Goal: Task Accomplishment & Management: Use online tool/utility

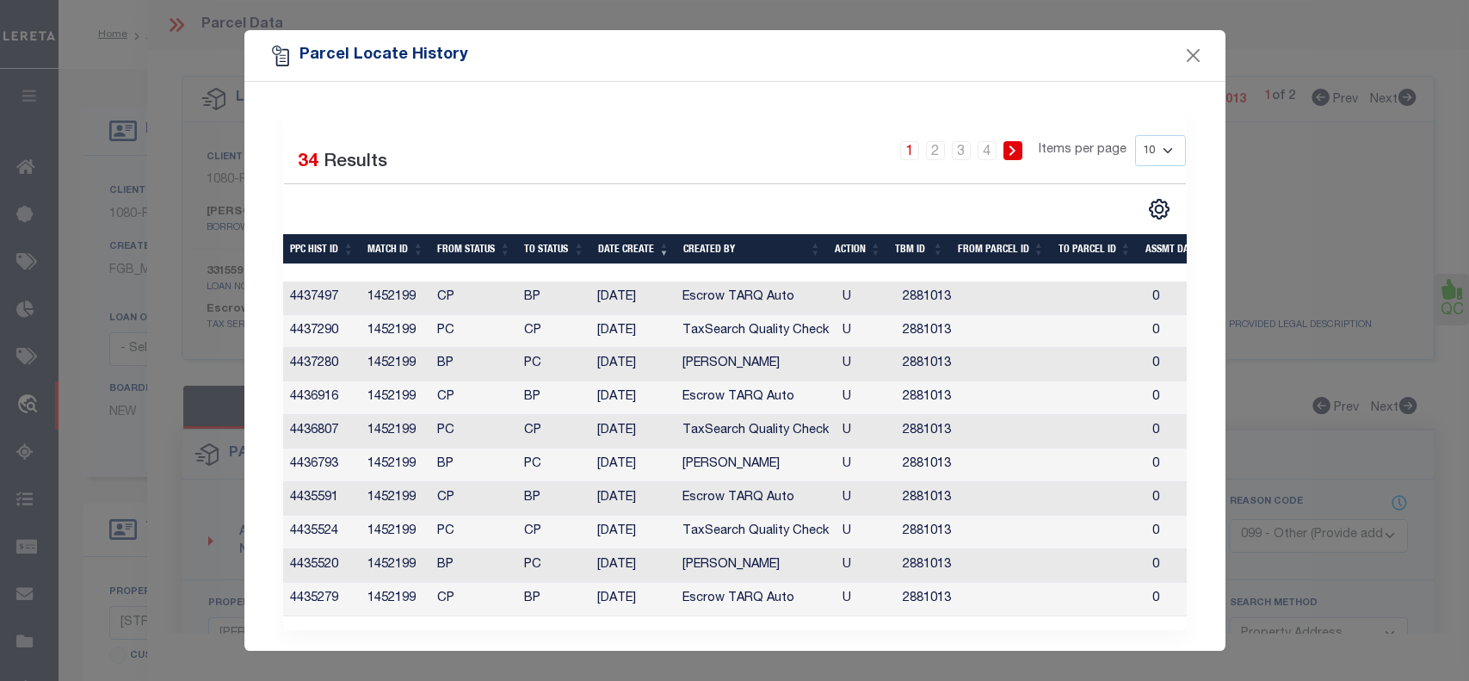
select select "BP"
select select "099"
select select "AGF"
select select "ADD"
select select "2308"
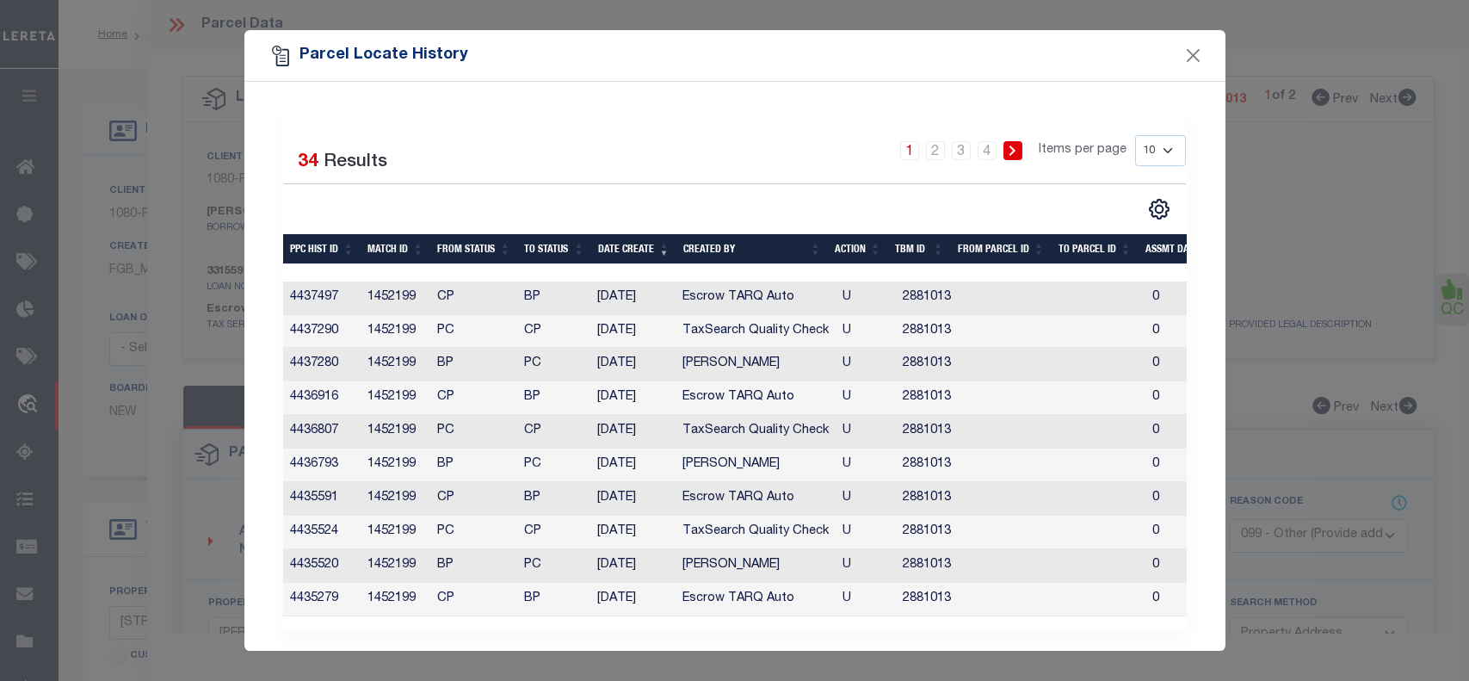
select select "10"
select select "Escrow"
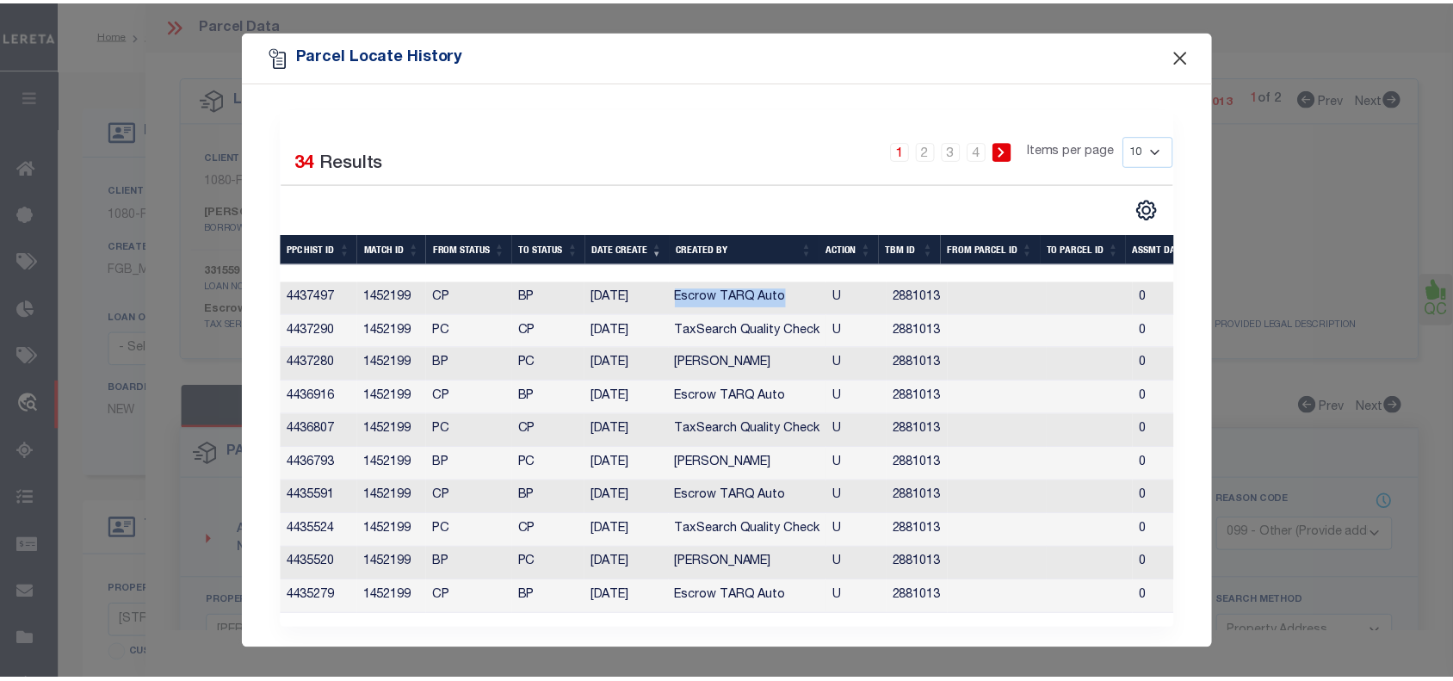
scroll to position [323, 0]
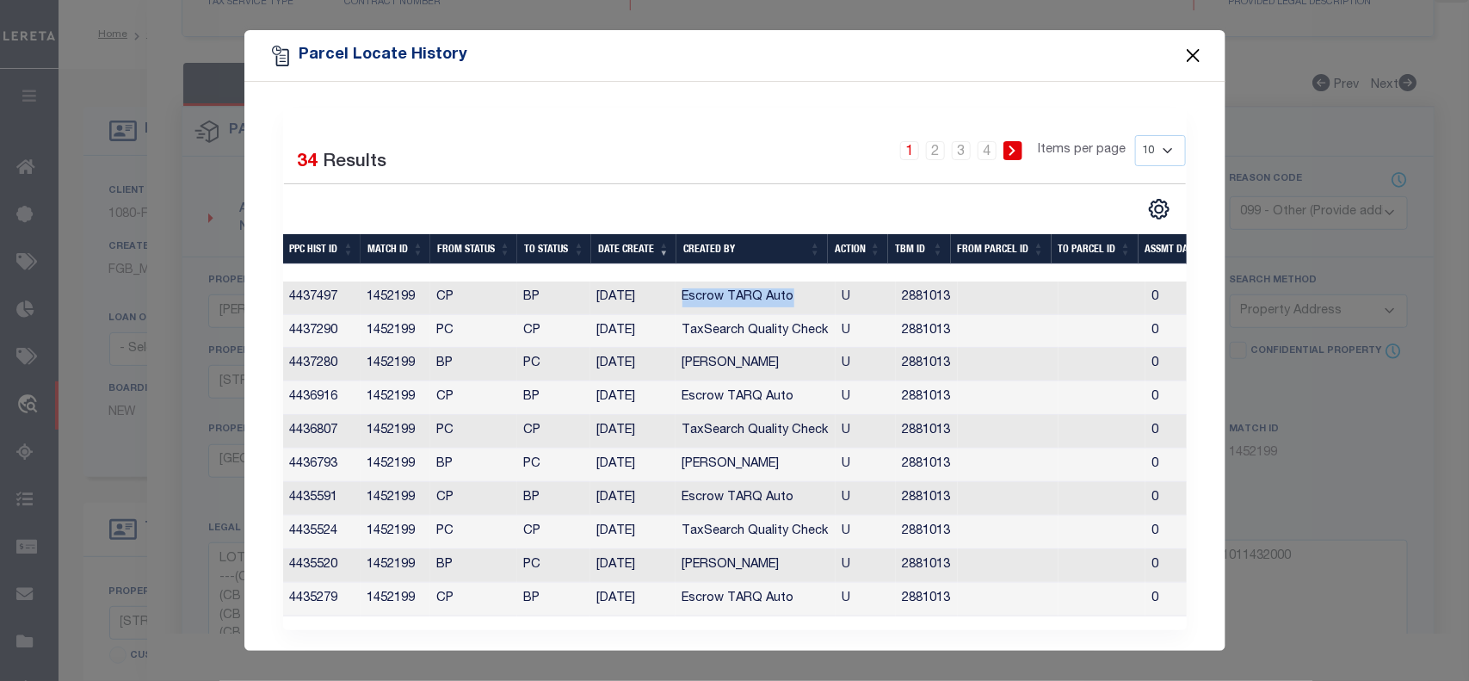
click at [1190, 57] on button "Close" at bounding box center [1193, 56] width 22 height 22
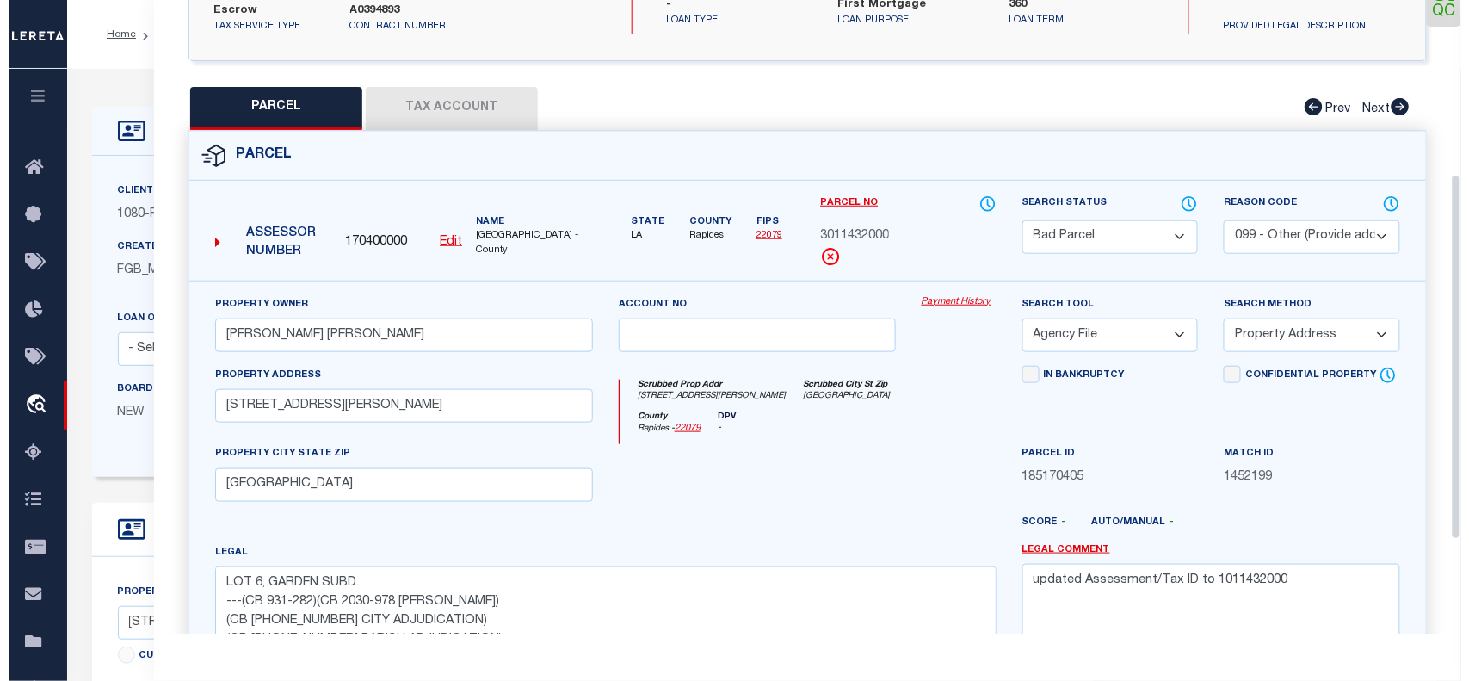
scroll to position [288, 0]
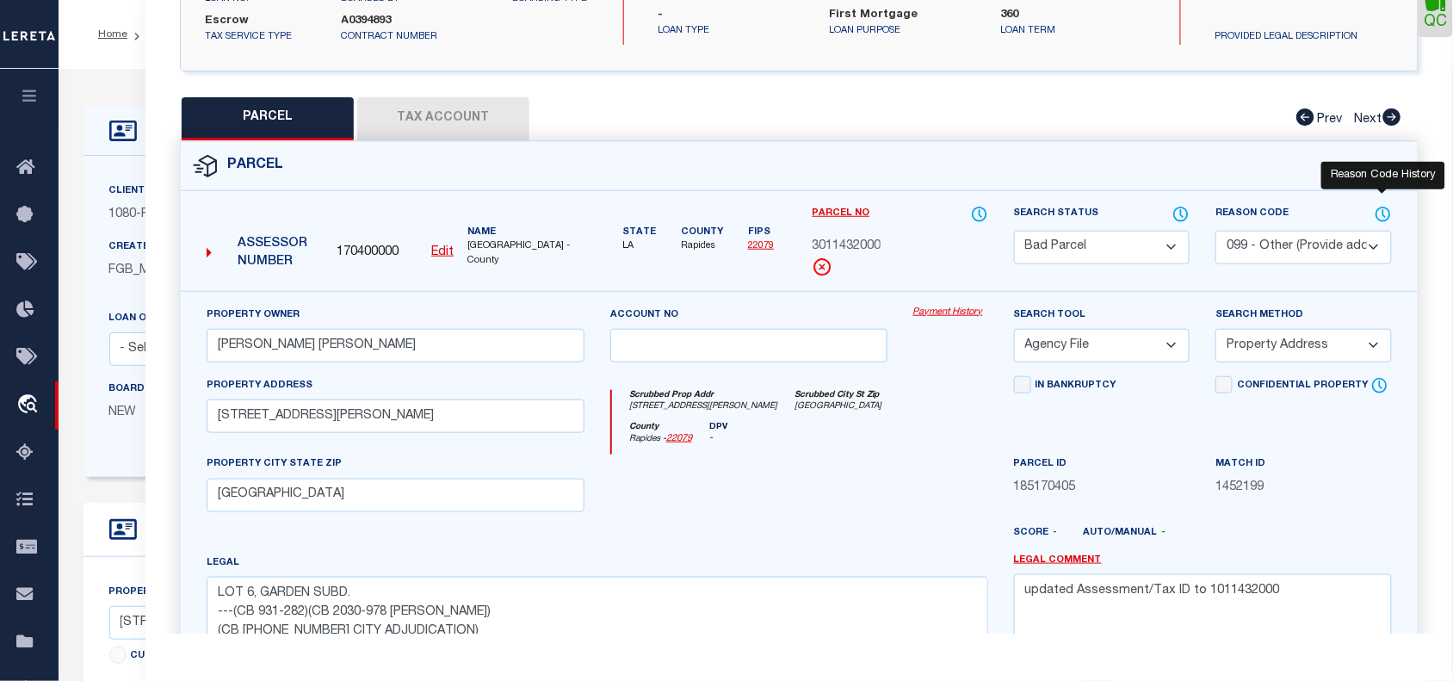
click at [1388, 207] on icon at bounding box center [1383, 214] width 17 height 19
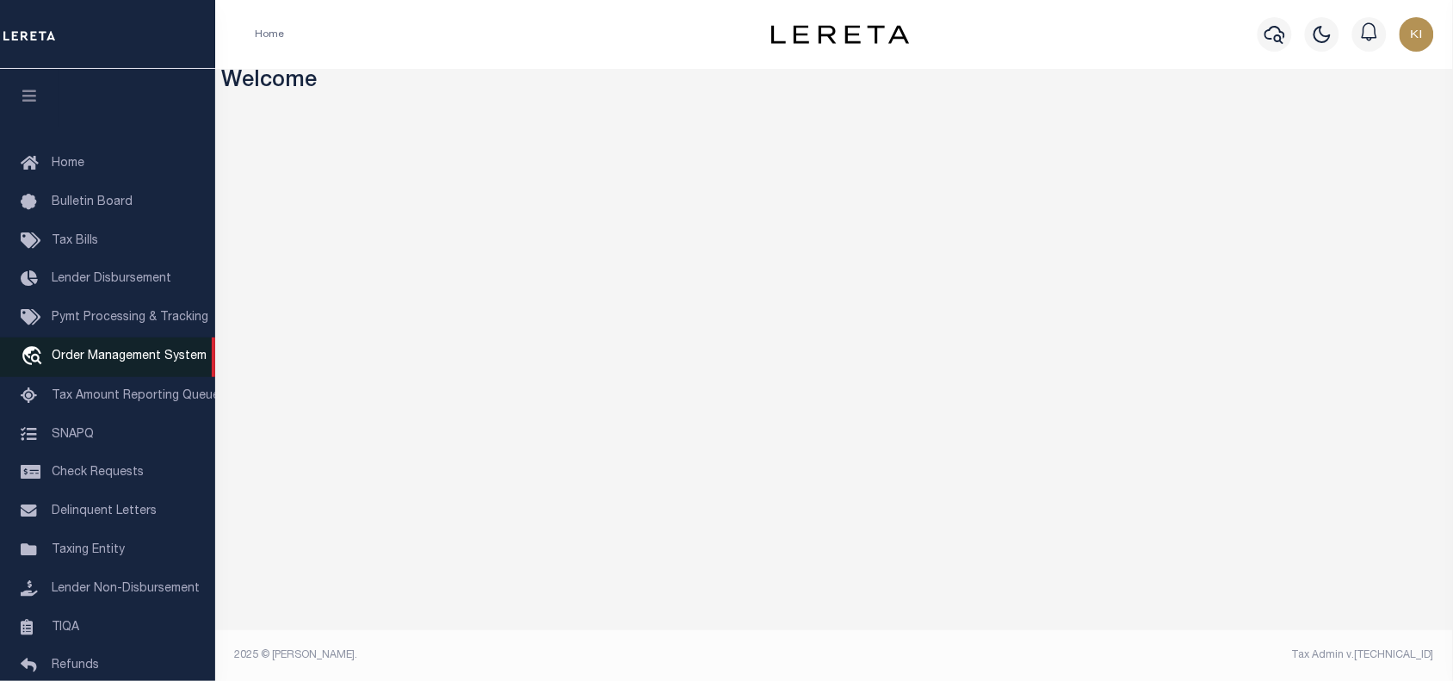
click at [89, 357] on span "Order Management System" at bounding box center [129, 356] width 155 height 12
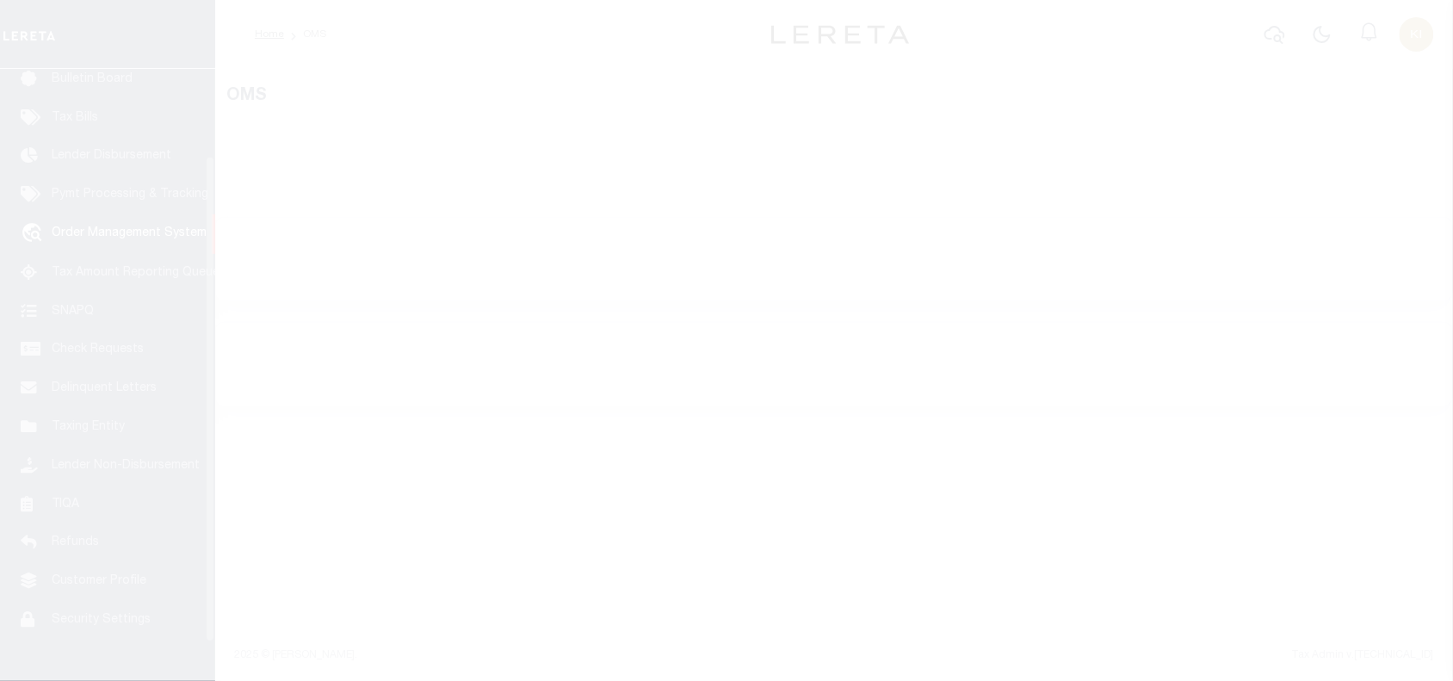
scroll to position [126, 0]
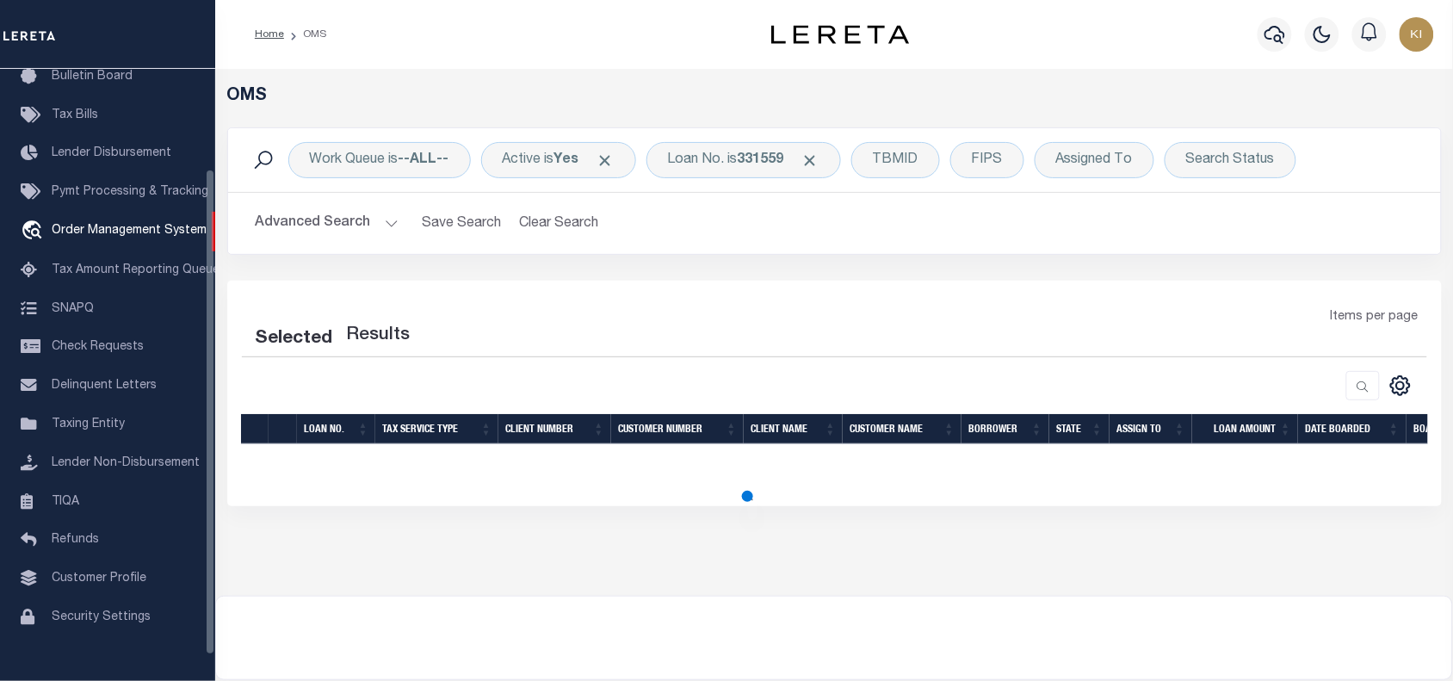
select select "200"
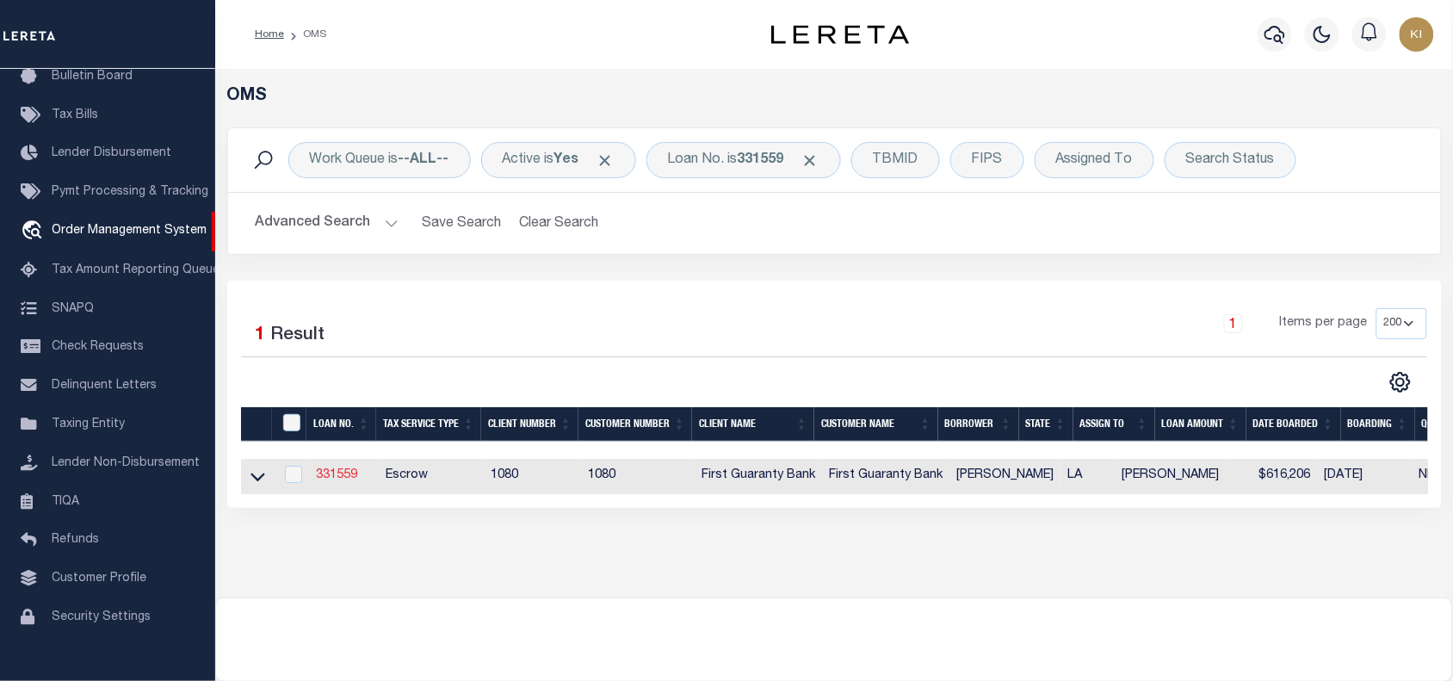
click at [341, 479] on link "331559" at bounding box center [336, 475] width 41 height 12
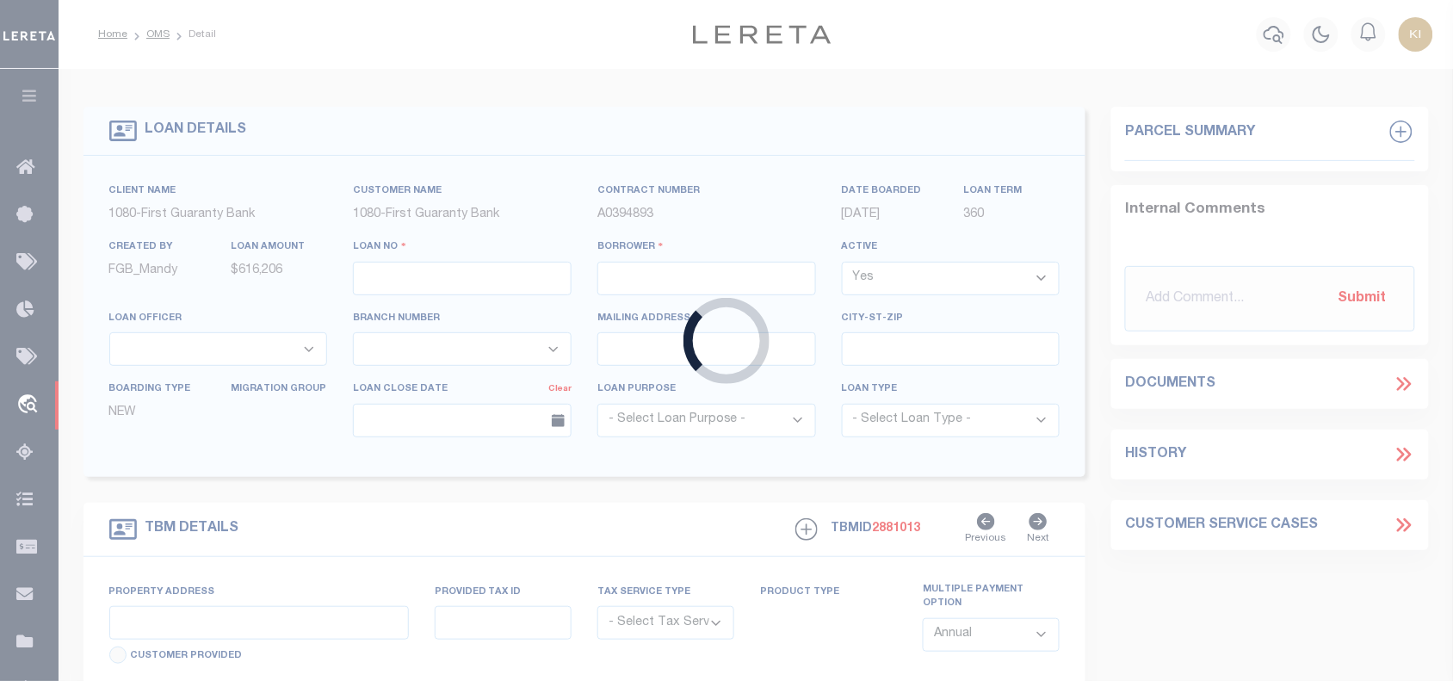
type input "331559"
type input "Eric Nichols"
select select
select select "10"
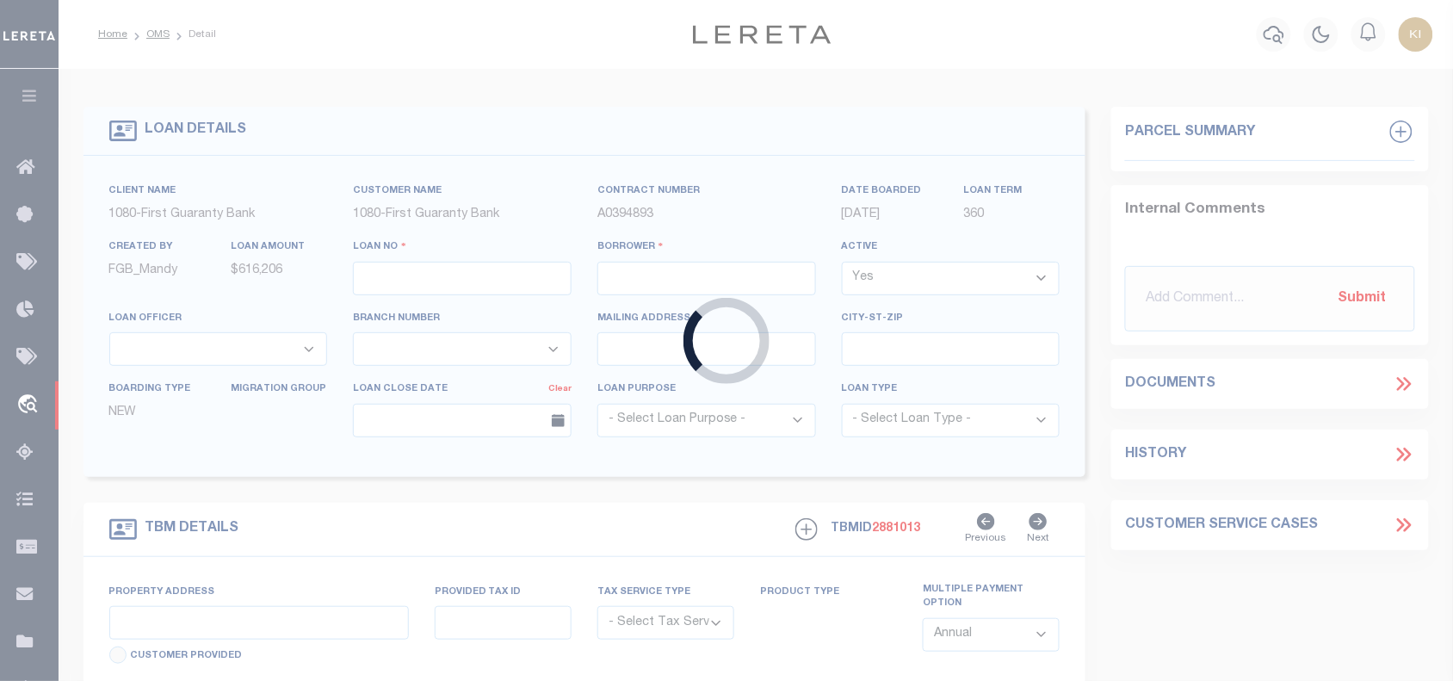
select select "Escrow"
type input "2107 Turner St"
type input "2403803360000400"
select select
type input "Alexandria LA 71301"
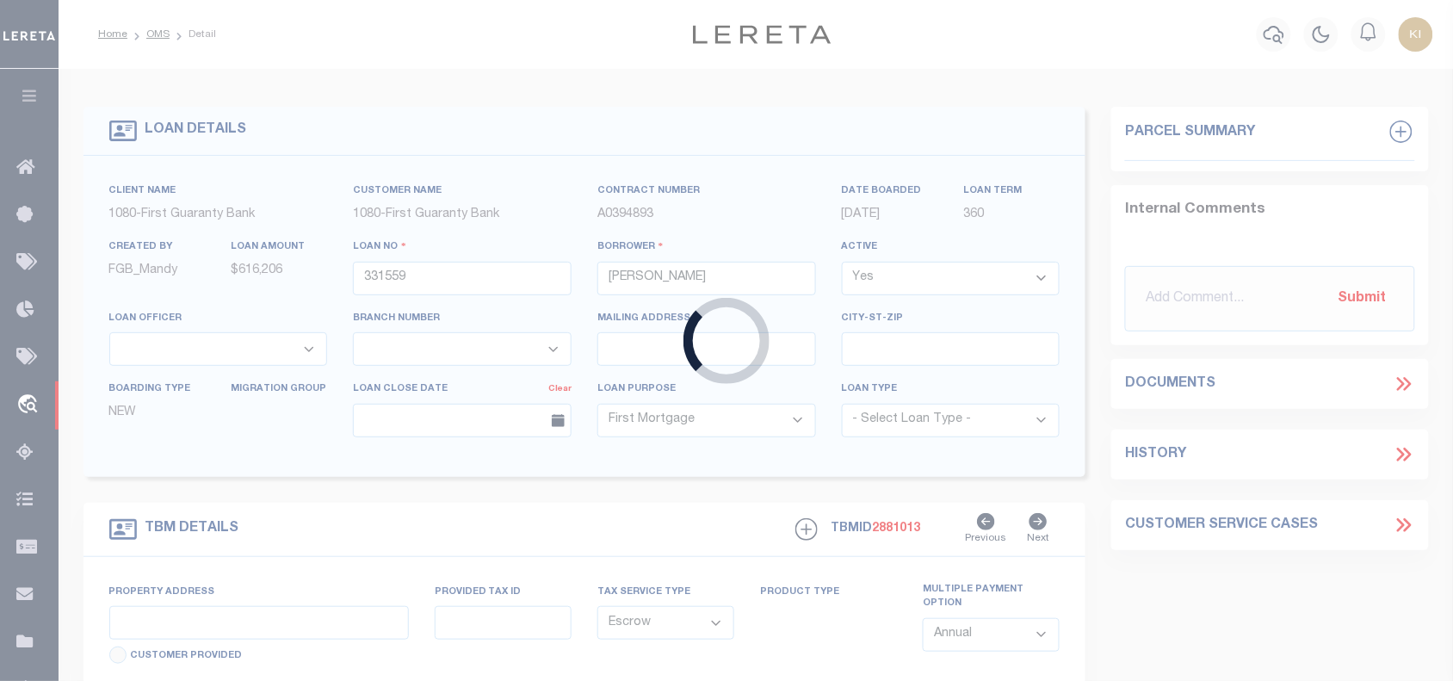
type input "260384121"
type input "LA"
select select
select select "2308"
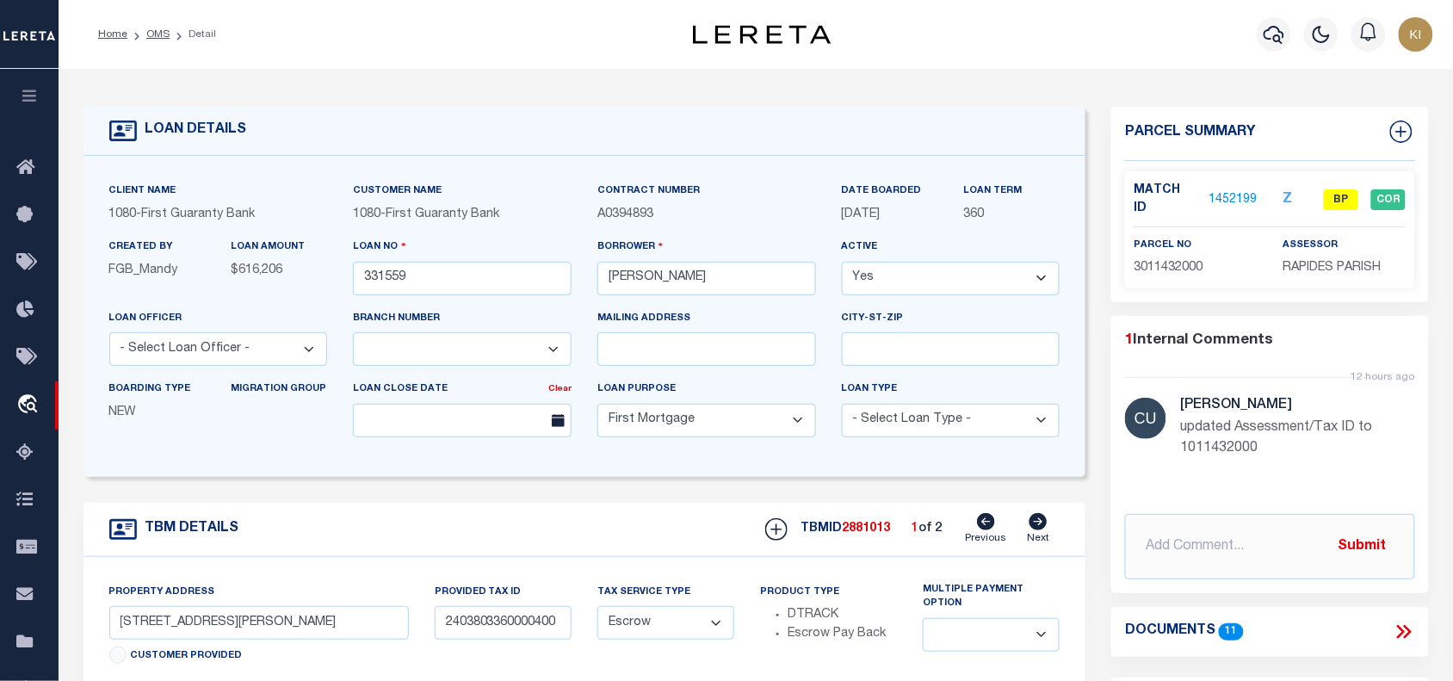
click at [1223, 191] on link "1452199" at bounding box center [1232, 200] width 48 height 18
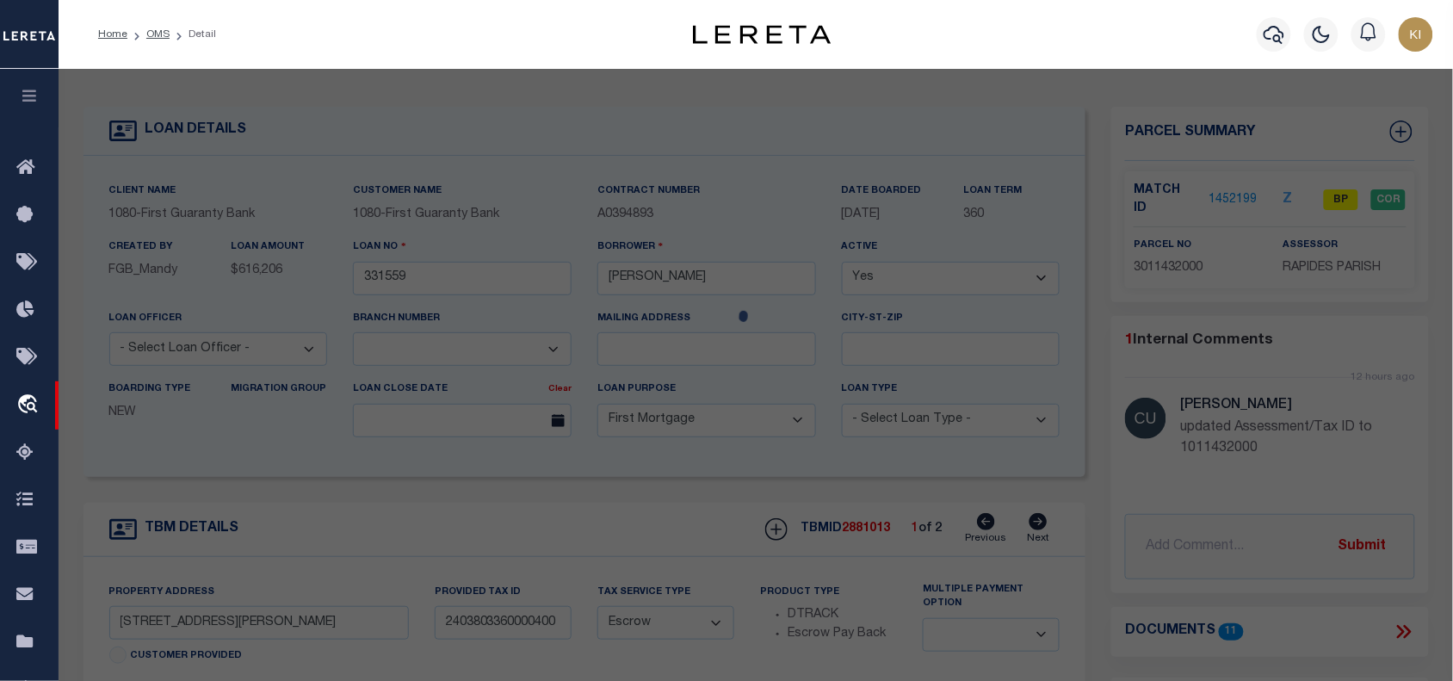
checkbox input "false"
select select "BP"
select select "099"
type input "NICHOLS ERIC PAUL"
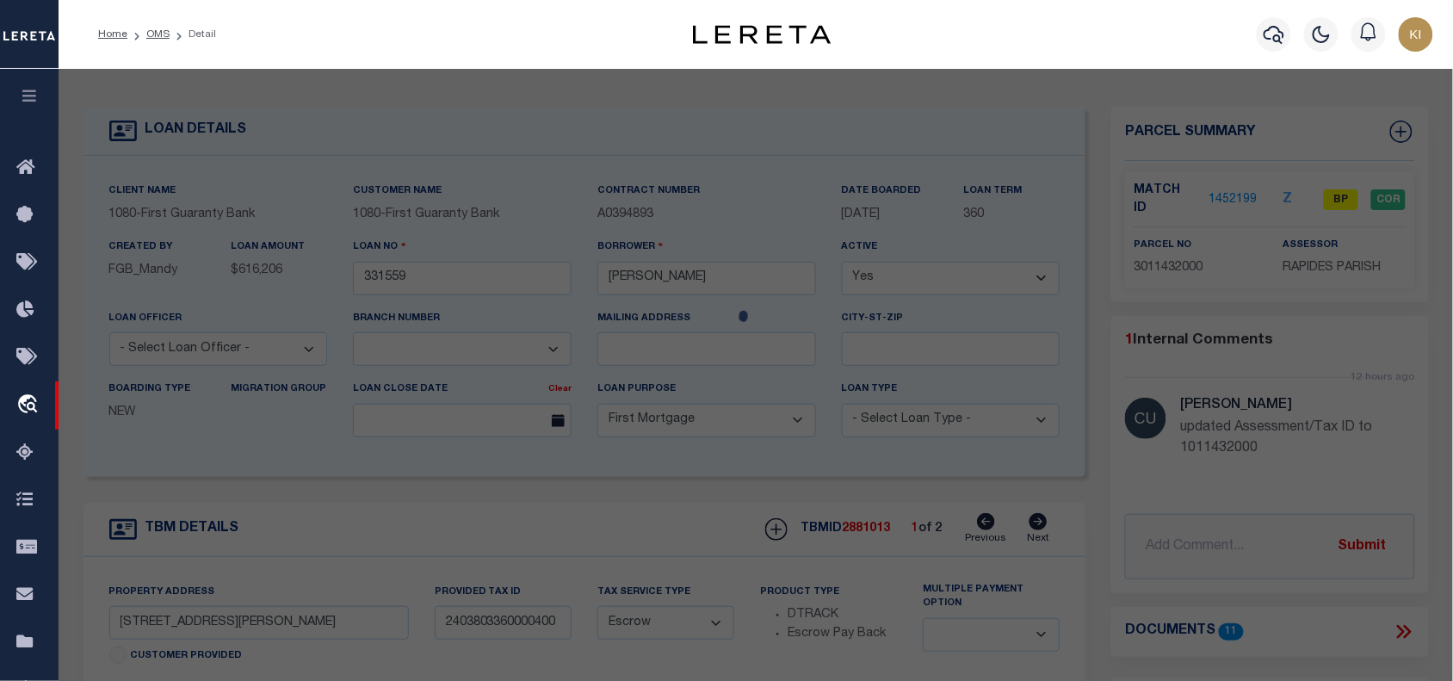
select select "AGF"
select select "ADD"
type input "2107 TURNER ST,"
type input "ALEXANDRIA LA 71301"
type textarea "LOT 6, GARDEN SUBD. ---(CB 931-282)(CB 2030-978 WALLACE) (CB 2148-104 2019 CITY…"
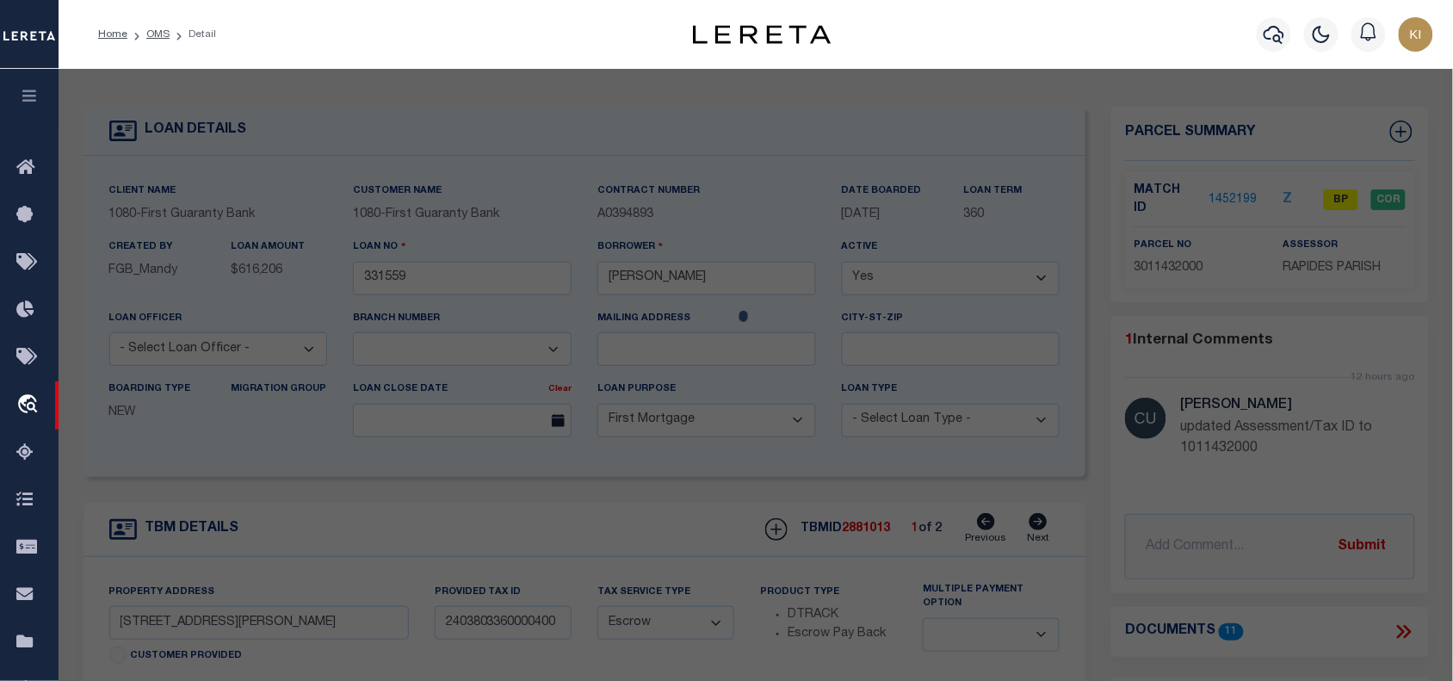
type textarea "updated Assessment/Tax ID to 1011432000"
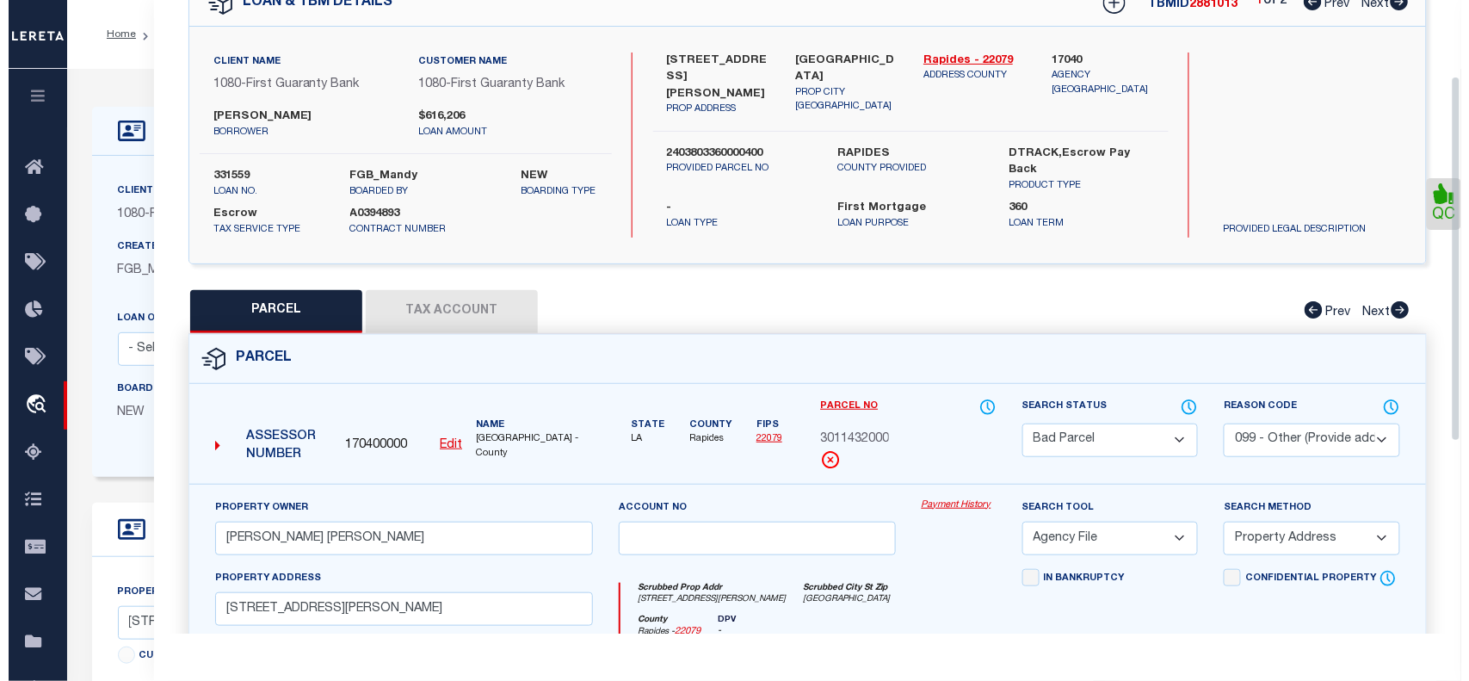
scroll to position [131, 0]
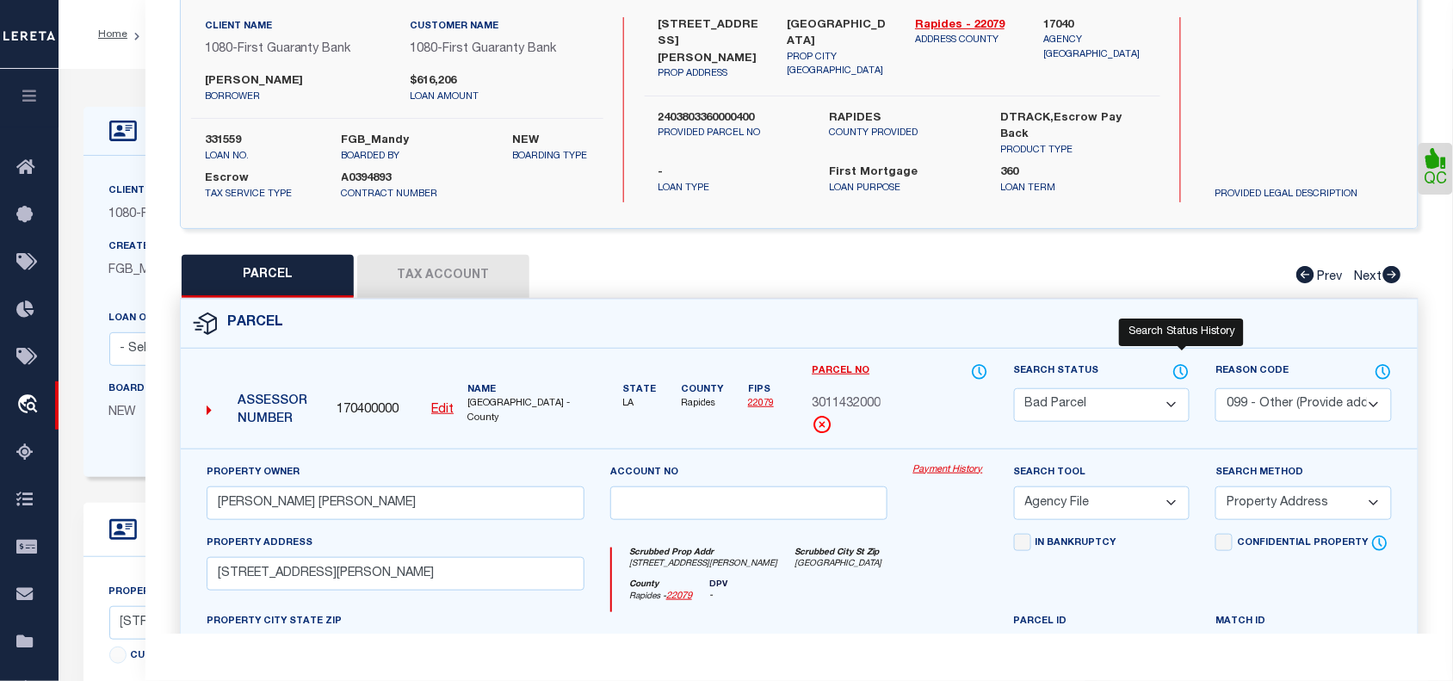
click at [1182, 364] on icon at bounding box center [1180, 371] width 17 height 19
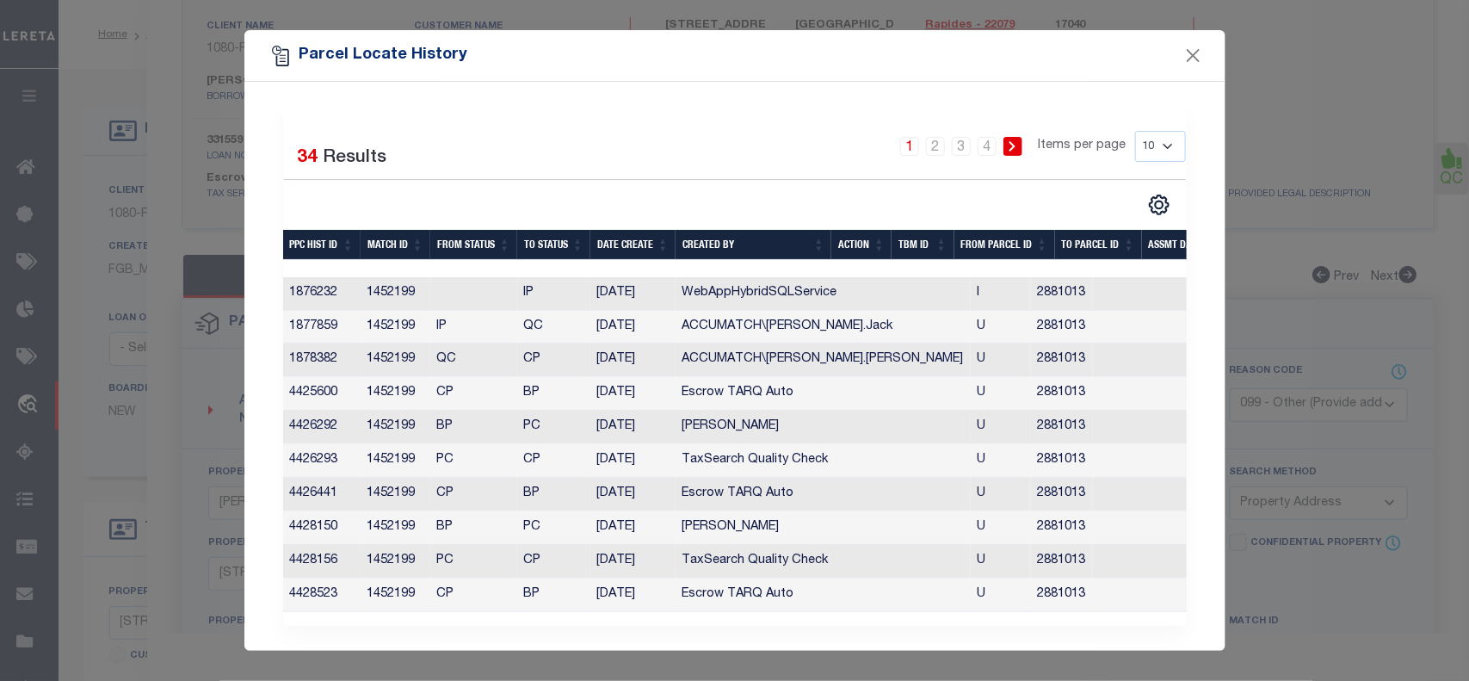
scroll to position [0, 0]
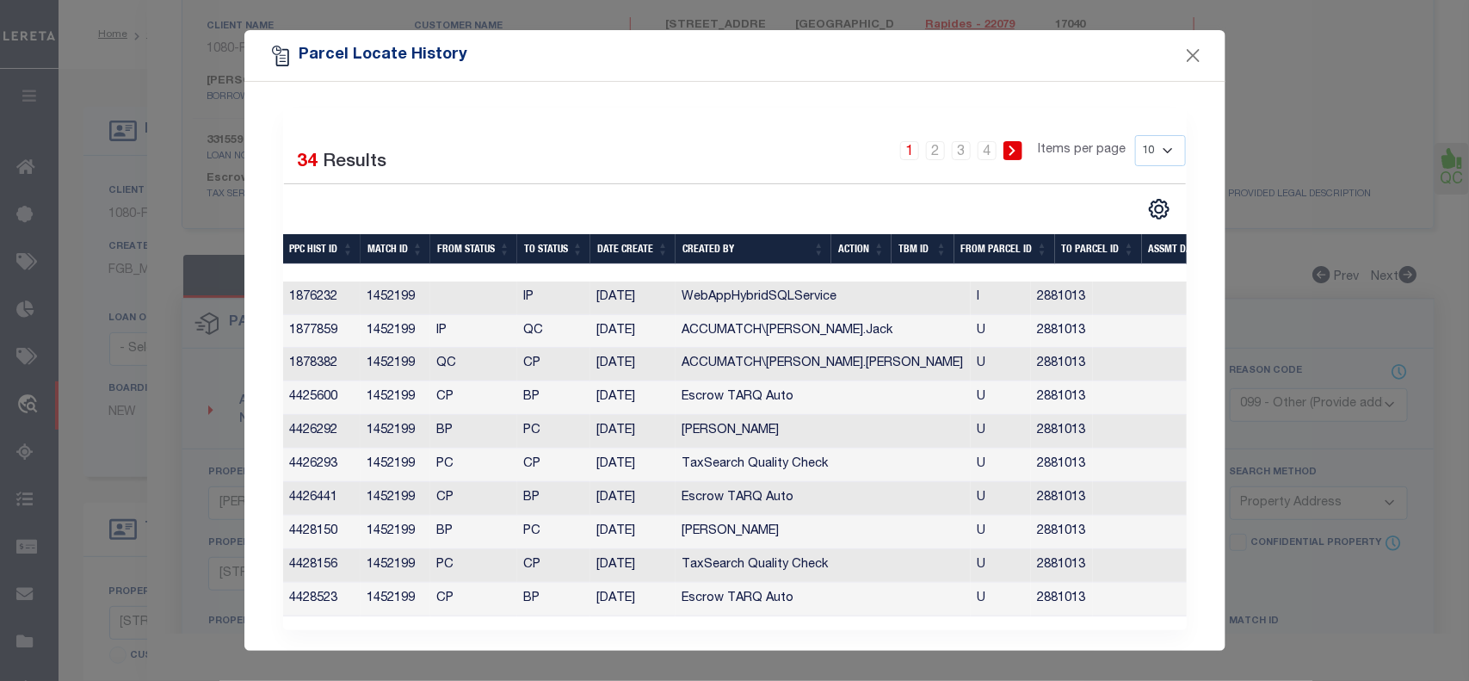
click at [629, 250] on th "Date Create" at bounding box center [632, 249] width 85 height 30
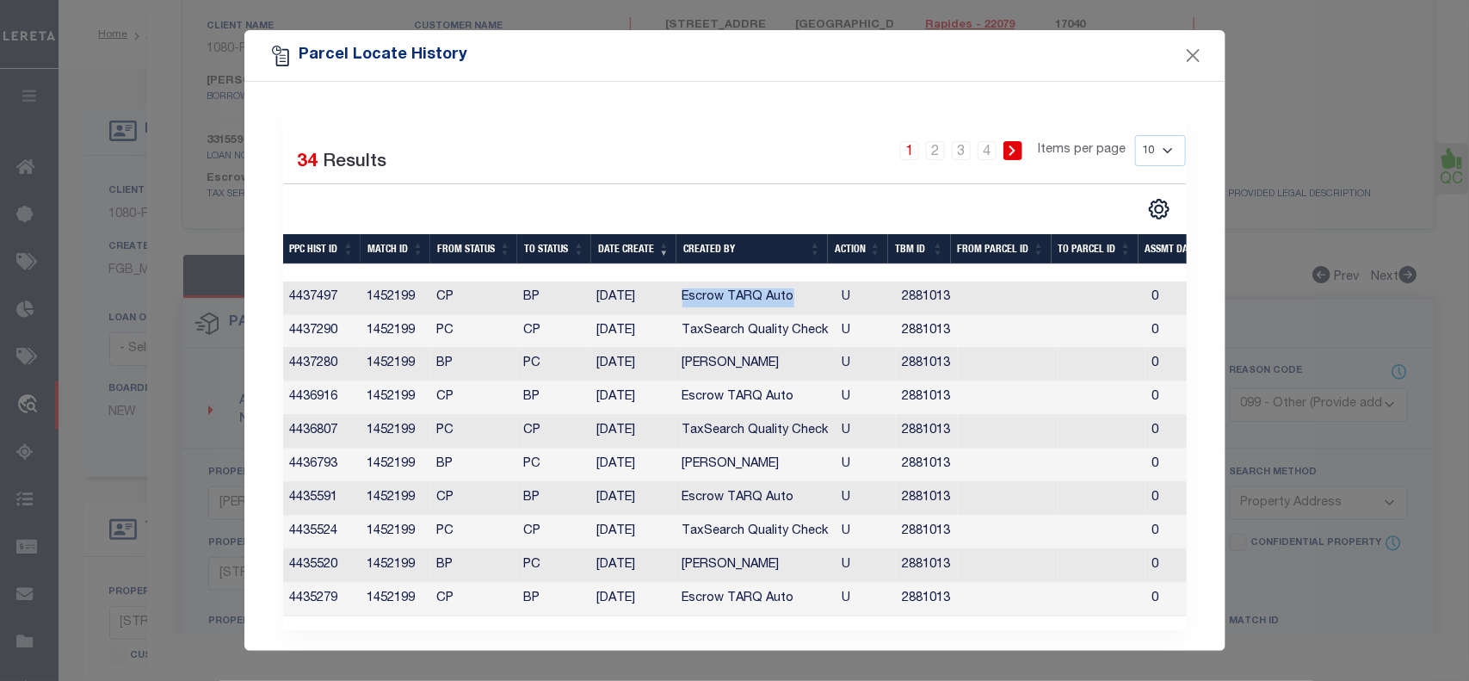
drag, startPoint x: 684, startPoint y: 302, endPoint x: 792, endPoint y: 298, distance: 107.7
click at [792, 298] on td "Escrow TARQ Auto" at bounding box center [756, 298] width 160 height 34
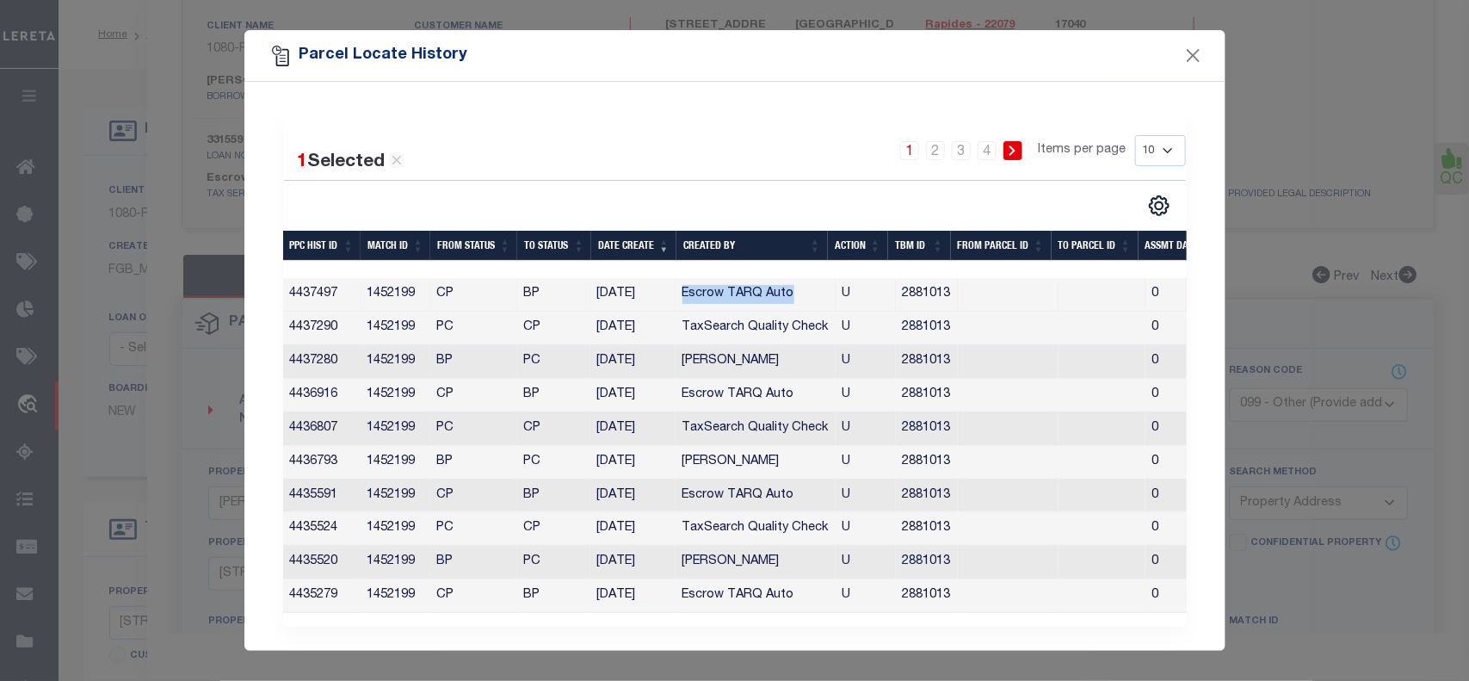
copy td "Escrow TARQ Auto"
click at [1159, 149] on select "10 25 50 100" at bounding box center [1160, 150] width 51 height 31
select select "100"
click at [1135, 135] on select "10 25 50 100" at bounding box center [1160, 150] width 51 height 31
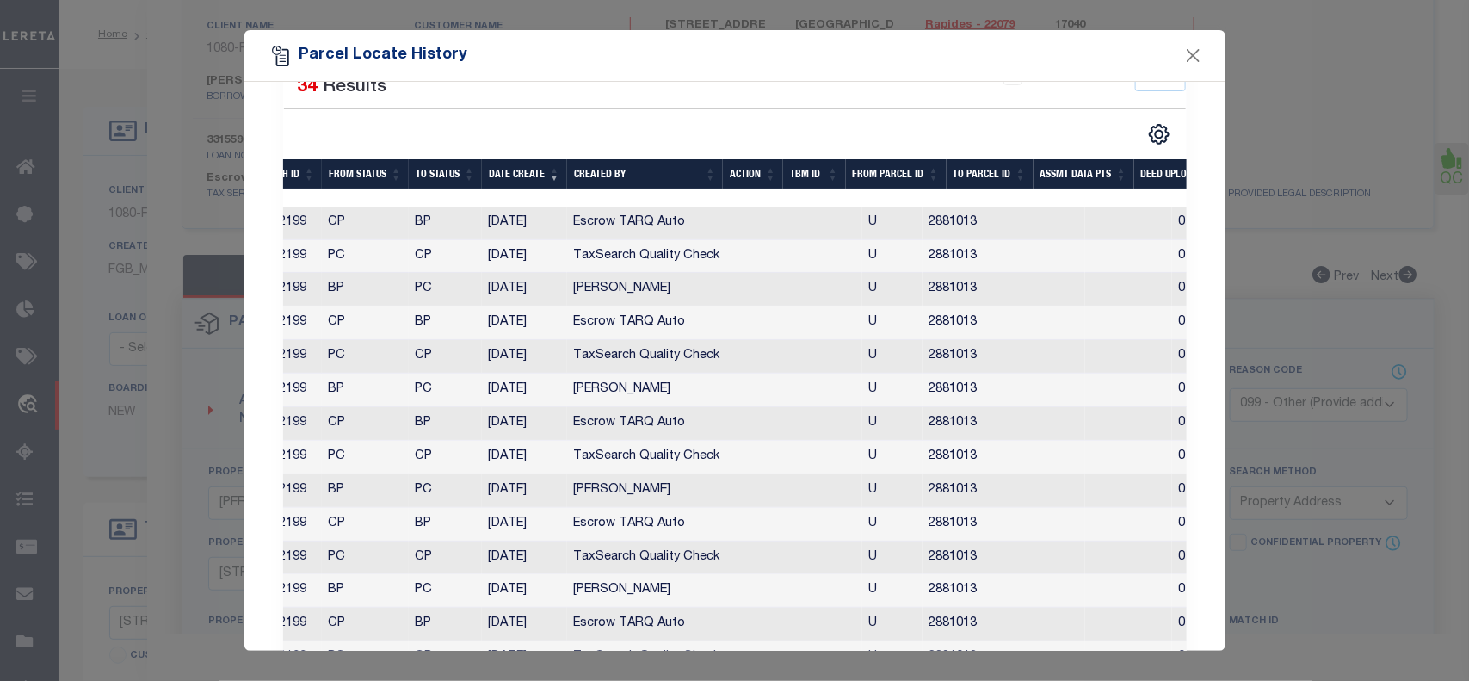
scroll to position [0, 56]
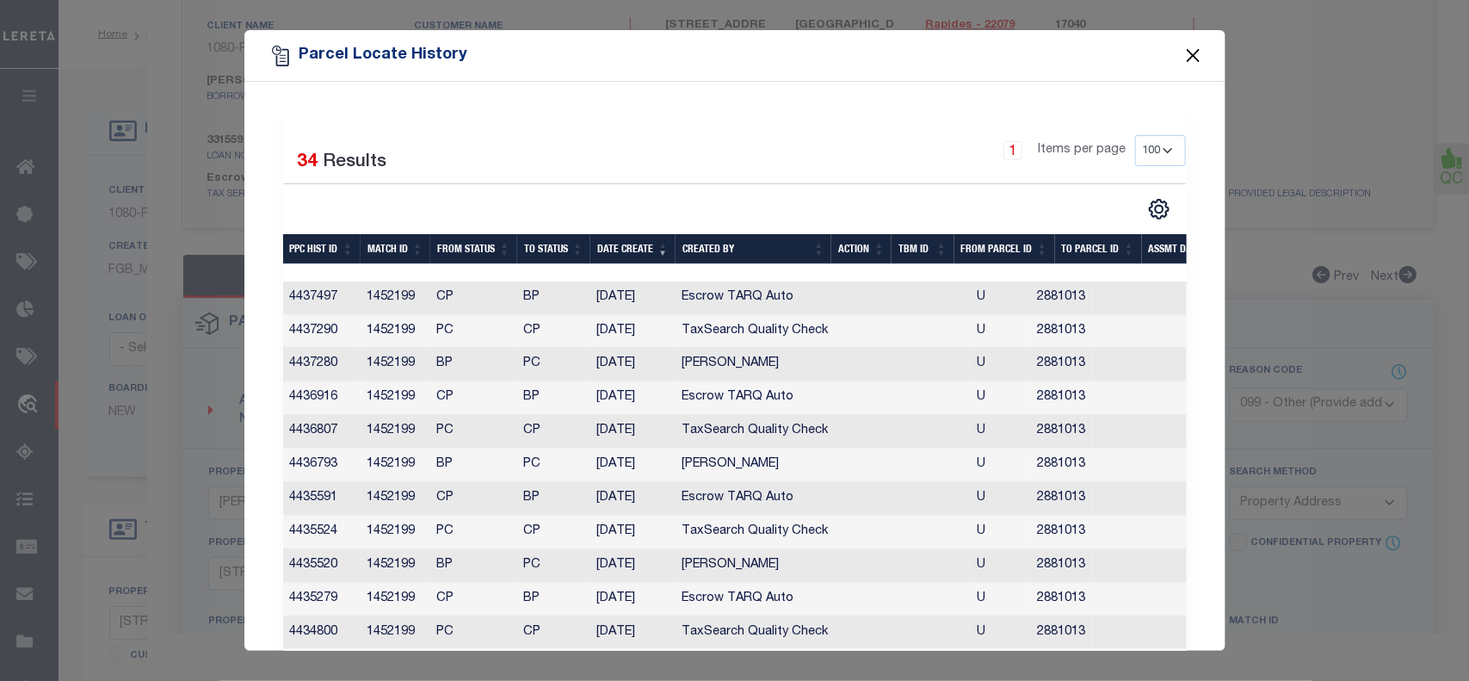
click at [1190, 57] on button "Close" at bounding box center [1193, 56] width 22 height 22
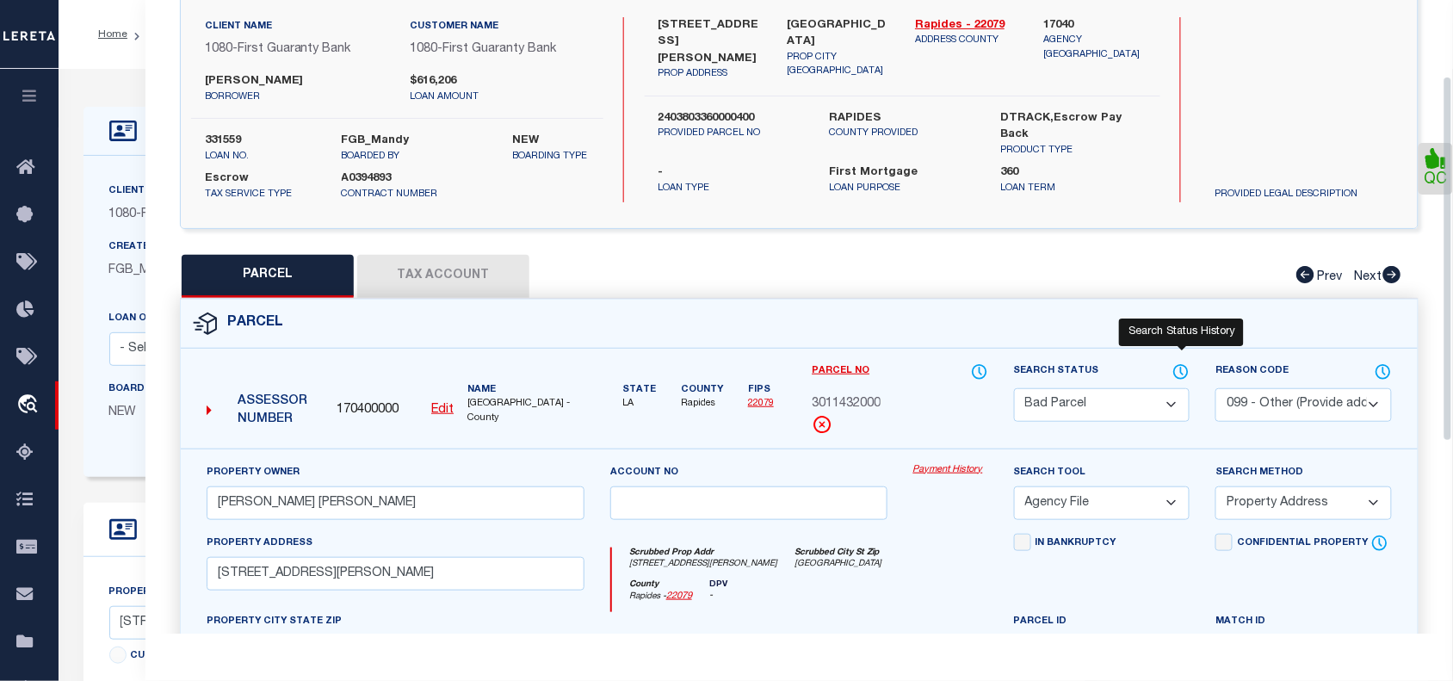
click at [1181, 370] on icon at bounding box center [1182, 371] width 2 height 7
select select "100"
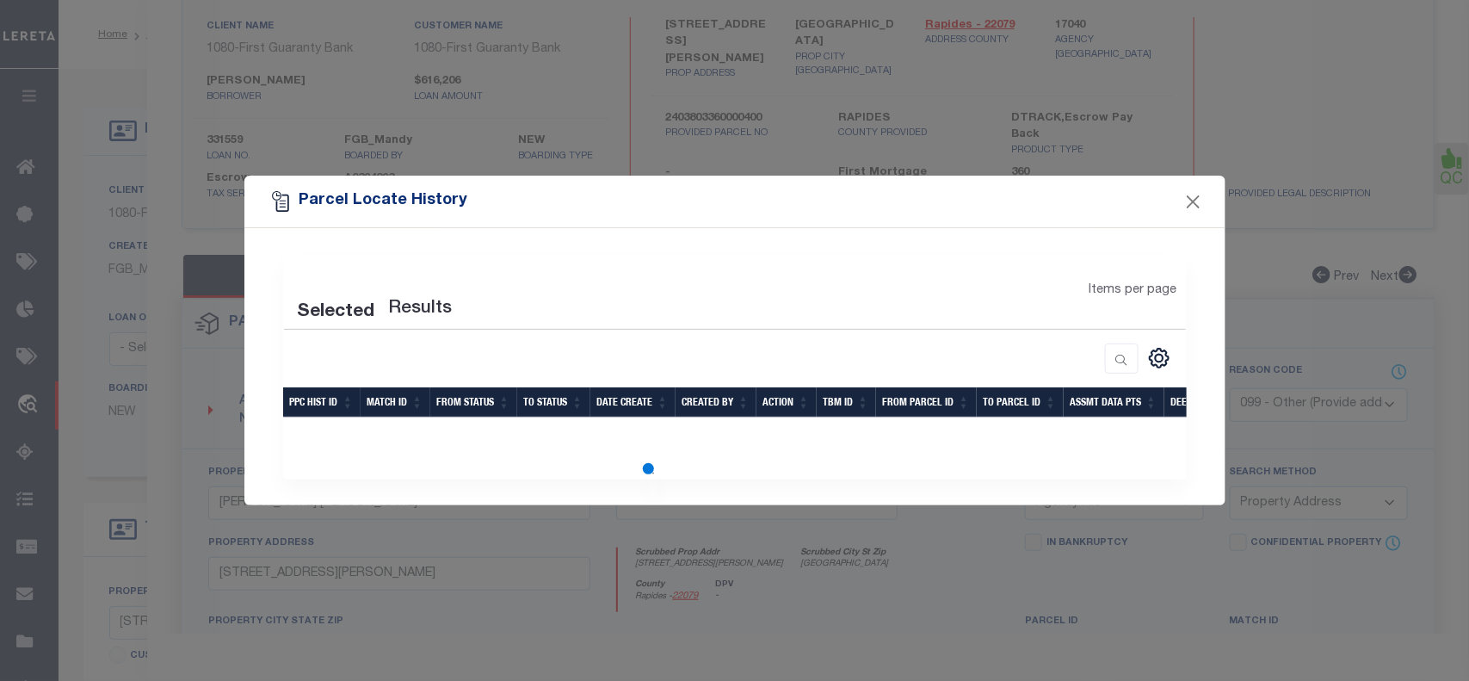
select select "100"
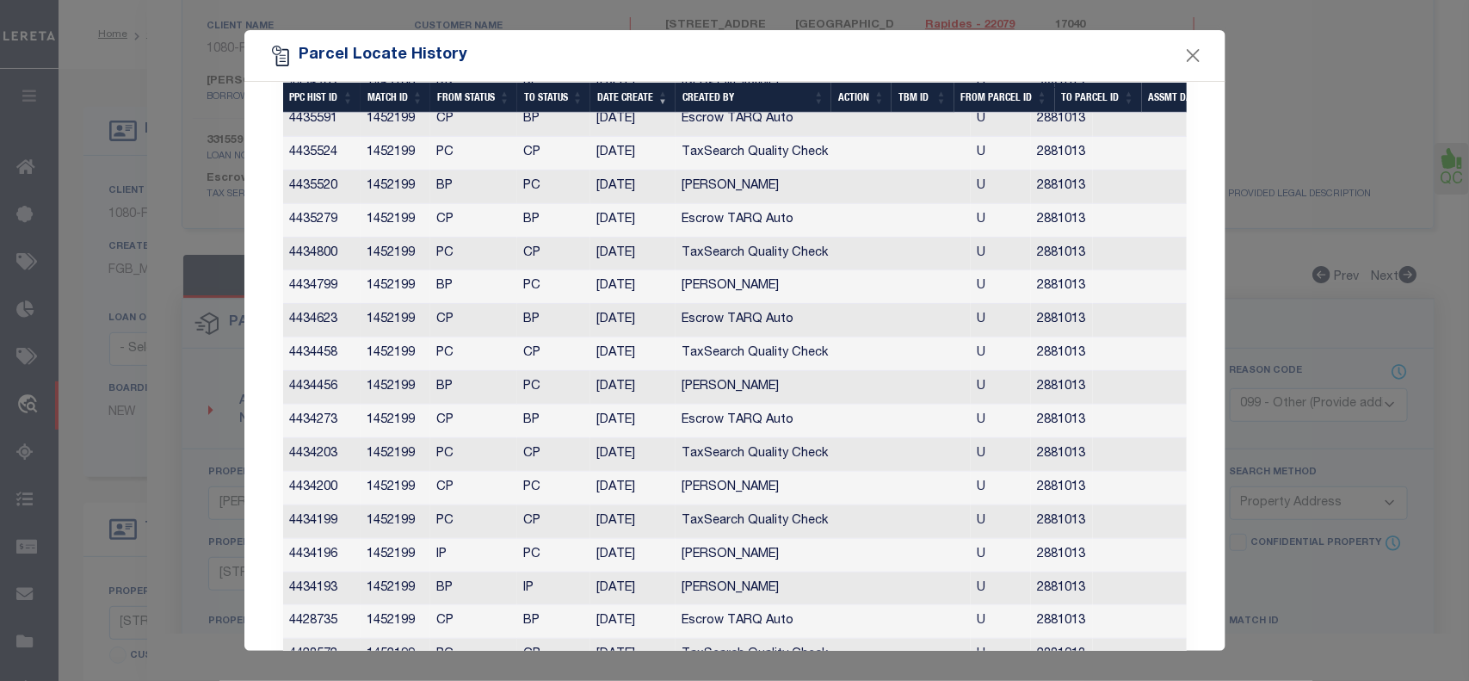
scroll to position [0, 0]
